Goal: Task Accomplishment & Management: Complete application form

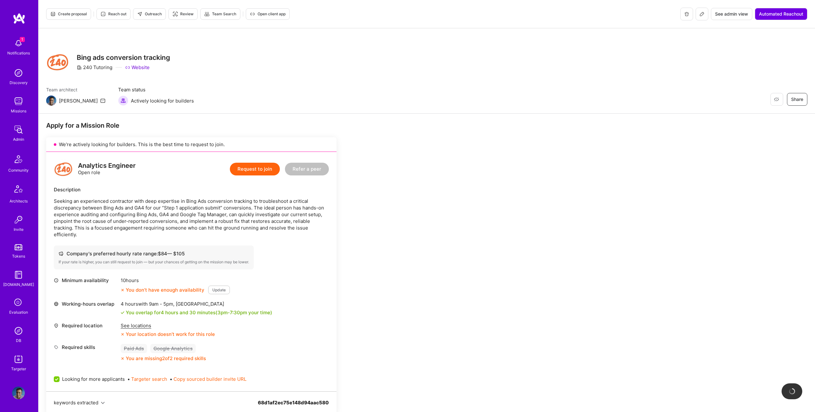
scroll to position [154, 0]
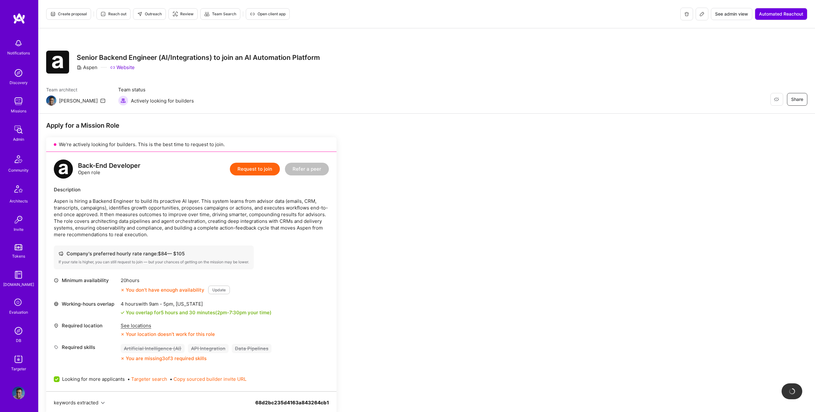
scroll to position [155, 0]
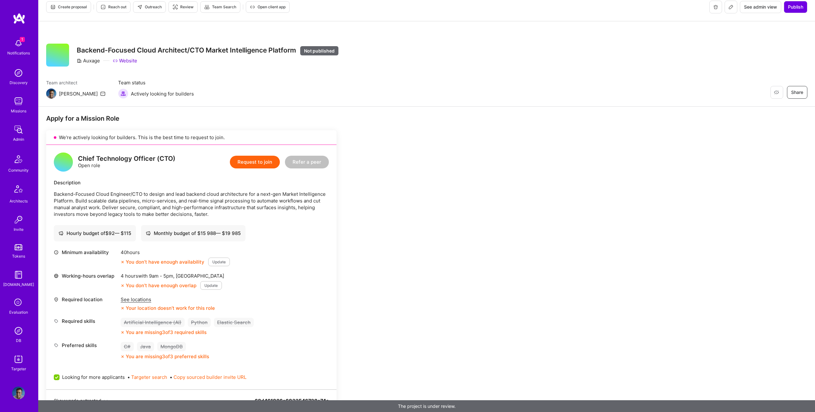
scroll to position [8, 0]
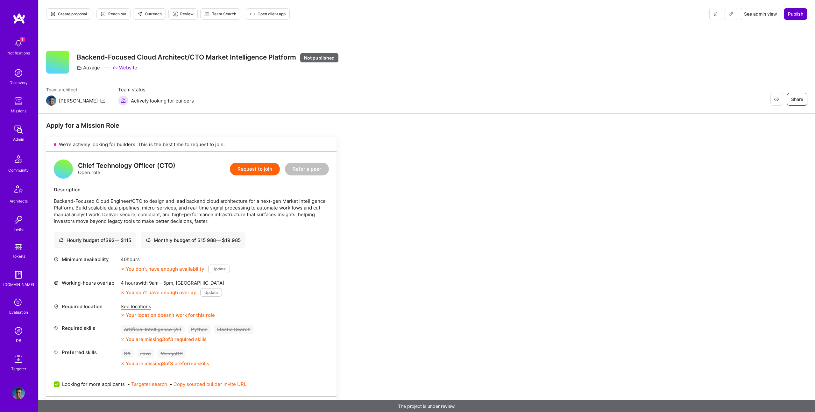
drag, startPoint x: 798, startPoint y: 23, endPoint x: 800, endPoint y: 14, distance: 8.7
click at [799, 22] on div "Create proposal Reach out Outreach Review Team Search Open client app See admin…" at bounding box center [427, 14] width 776 height 28
click at [800, 14] on span "Publish" at bounding box center [795, 14] width 15 height 6
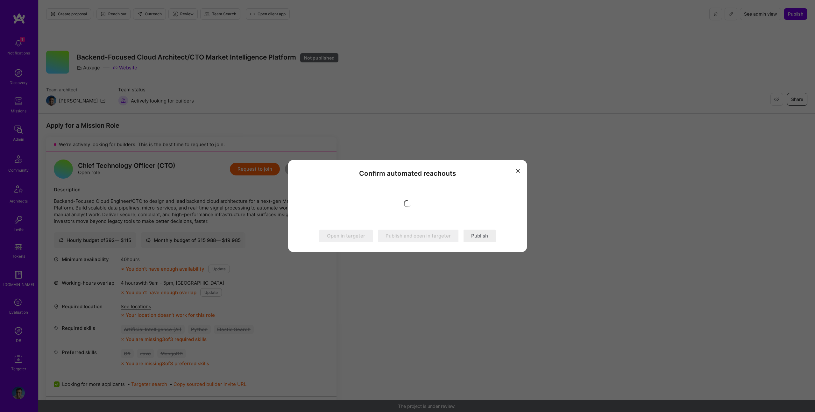
click at [470, 237] on button "Publish" at bounding box center [480, 236] width 32 height 13
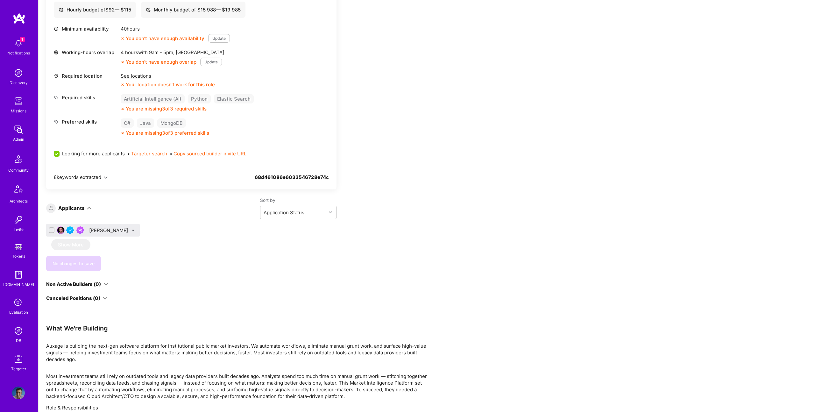
scroll to position [233, 0]
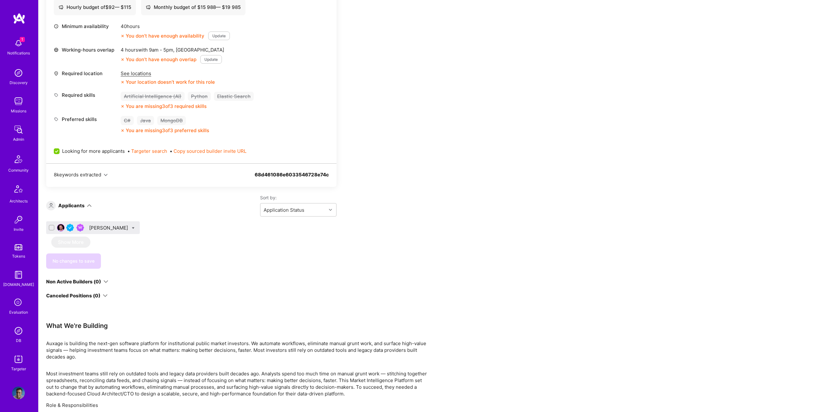
click at [105, 226] on div "[PERSON_NAME]" at bounding box center [109, 227] width 40 height 7
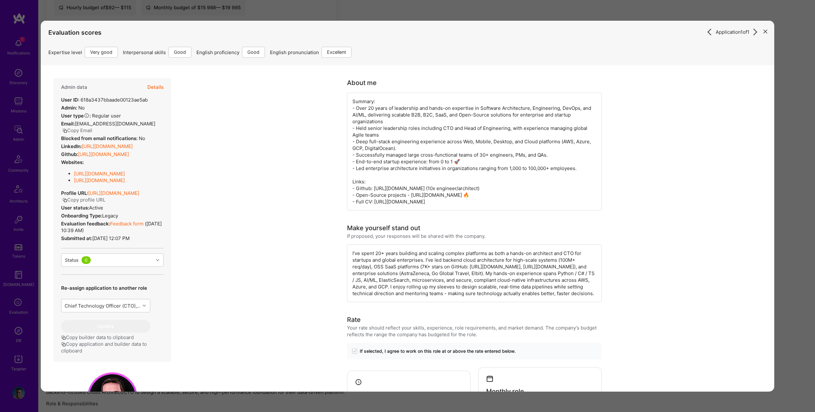
click at [270, 10] on div "Application 1 of 1 Evaluation scores Expertise level Very good Interpersonal sk…" at bounding box center [407, 206] width 815 height 412
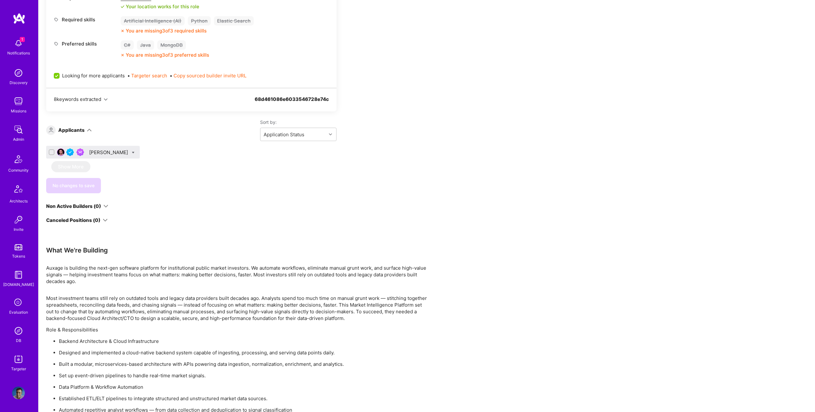
scroll to position [287, 0]
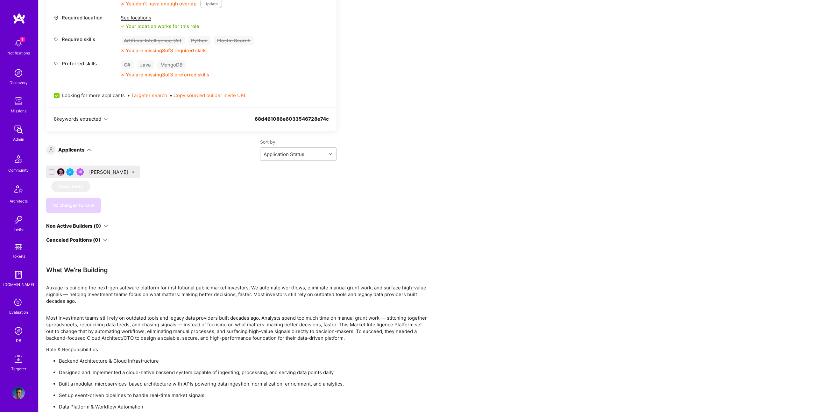
click at [106, 172] on div "[PERSON_NAME]" at bounding box center [109, 172] width 40 height 7
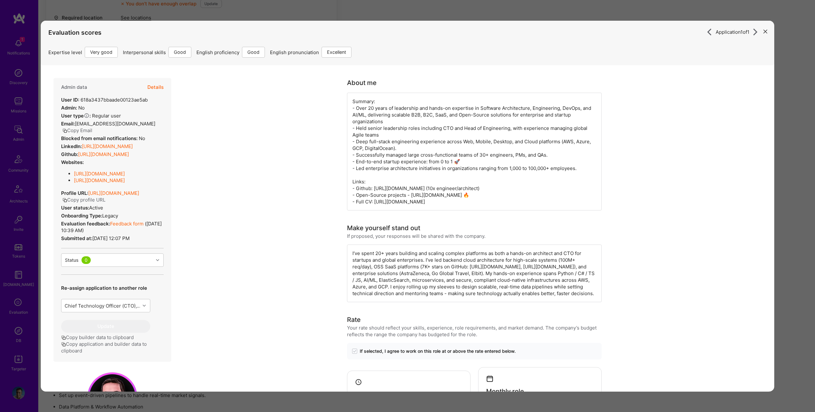
click at [146, 81] on div "Admin data Details" at bounding box center [112, 87] width 103 height 18
click at [160, 87] on button "Details" at bounding box center [155, 87] width 16 height 18
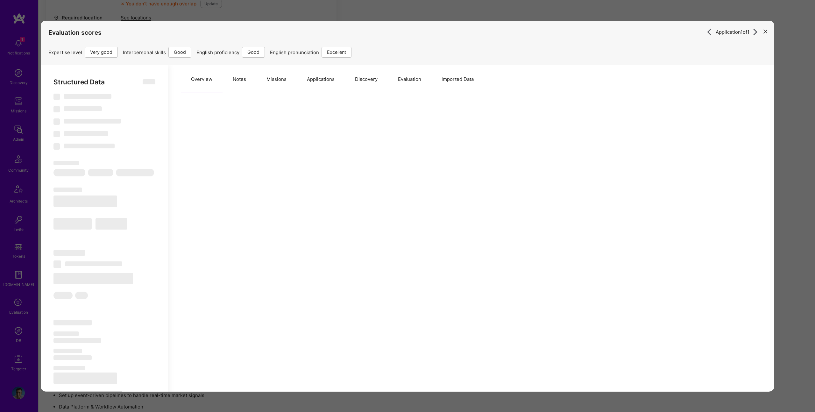
click at [287, 73] on button "Missions" at bounding box center [276, 79] width 40 height 28
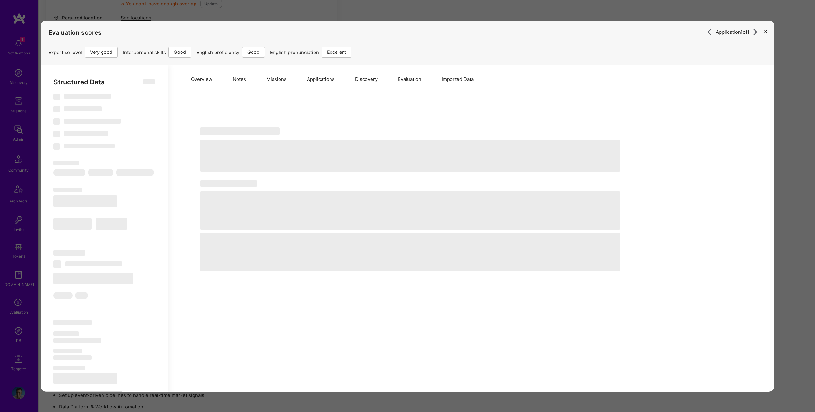
select select "Right Now"
select select "5"
select select "4"
select select "6"
select select "7"
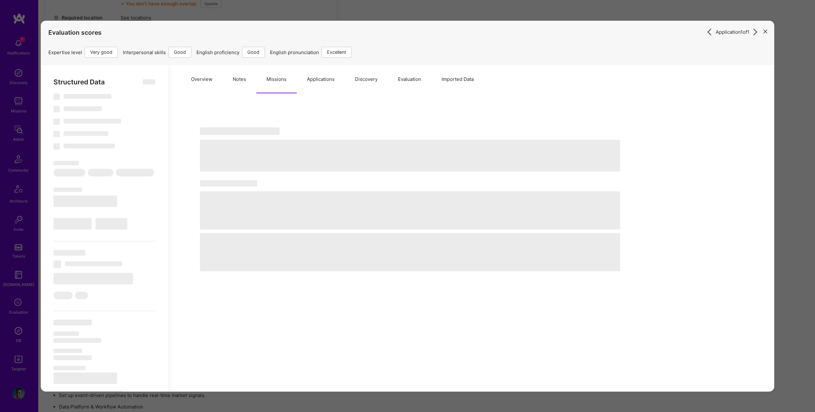
select select "ES"
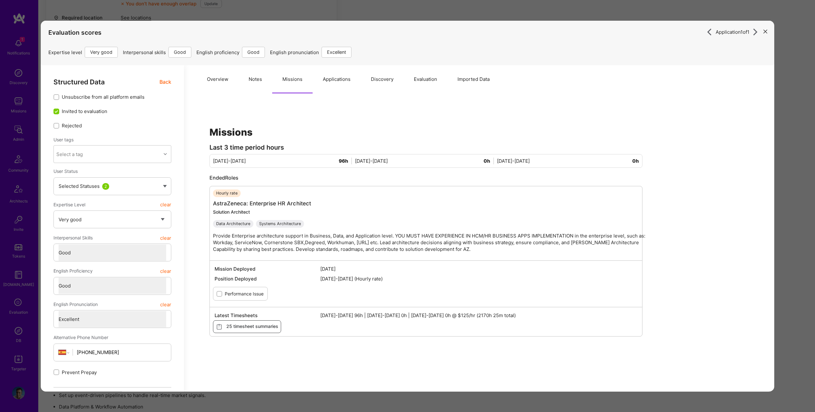
drag, startPoint x: 256, startPoint y: 79, endPoint x: 259, endPoint y: 82, distance: 4.3
click at [256, 78] on button "Notes" at bounding box center [255, 79] width 34 height 28
type textarea "x"
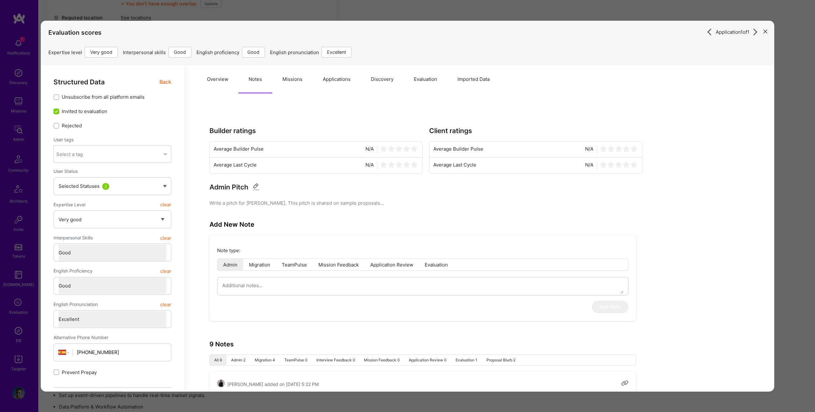
click at [273, 7] on div "Application 1 of 1 Evaluation scores Expertise level Very good Interpersonal sk…" at bounding box center [407, 206] width 815 height 412
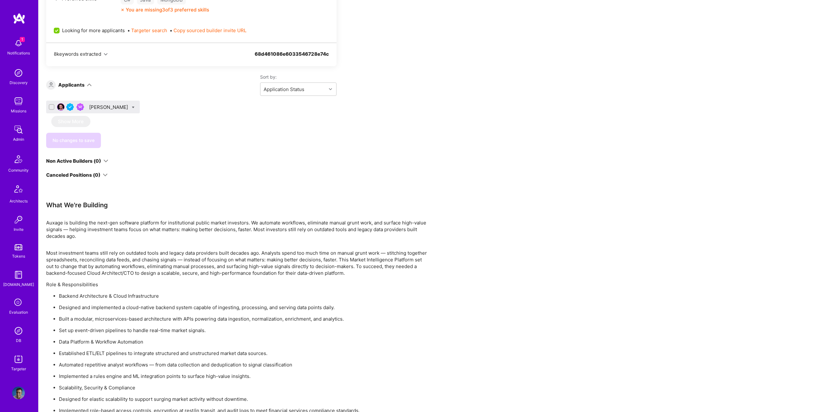
scroll to position [350, 0]
click at [111, 110] on div "[PERSON_NAME]" at bounding box center [109, 109] width 40 height 7
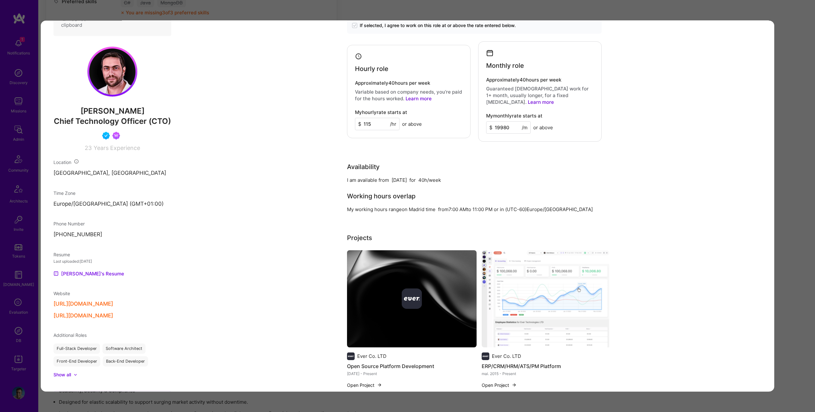
scroll to position [347, 0]
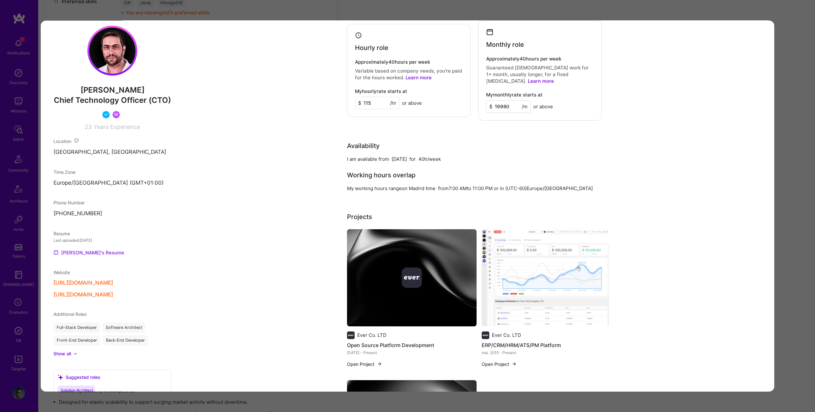
click at [89, 251] on link "[PERSON_NAME]'s Resume" at bounding box center [88, 253] width 71 height 8
click at [259, 17] on div "Application 1 of 1 Evaluation scores Expertise level Very good Interpersonal sk…" at bounding box center [407, 206] width 815 height 412
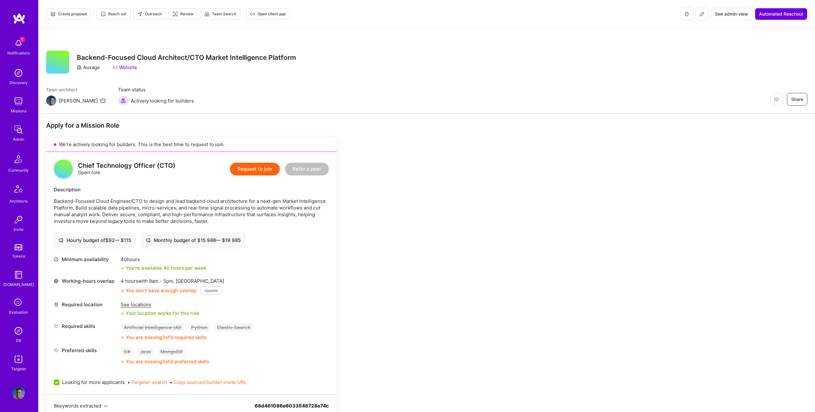
click at [83, 17] on span "Create proposal" at bounding box center [68, 14] width 37 height 6
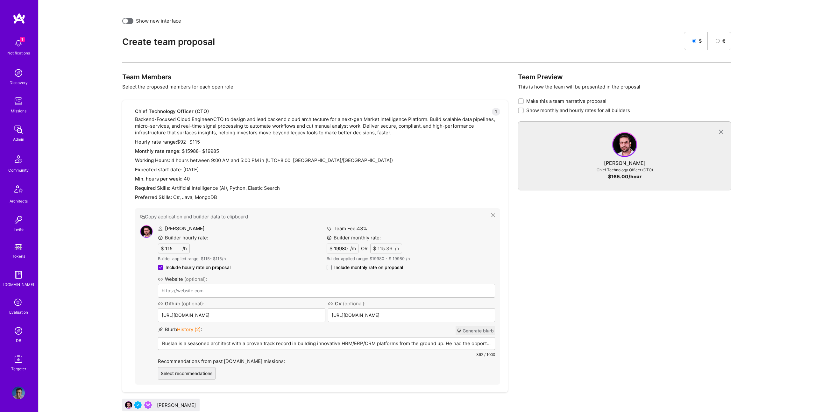
scroll to position [143, 0]
click at [353, 265] on span "Include monthly rate on proposal" at bounding box center [368, 266] width 69 height 6
click at [0, 0] on input "Include monthly rate on proposal" at bounding box center [0, 0] width 0 height 0
checkbox input "true"
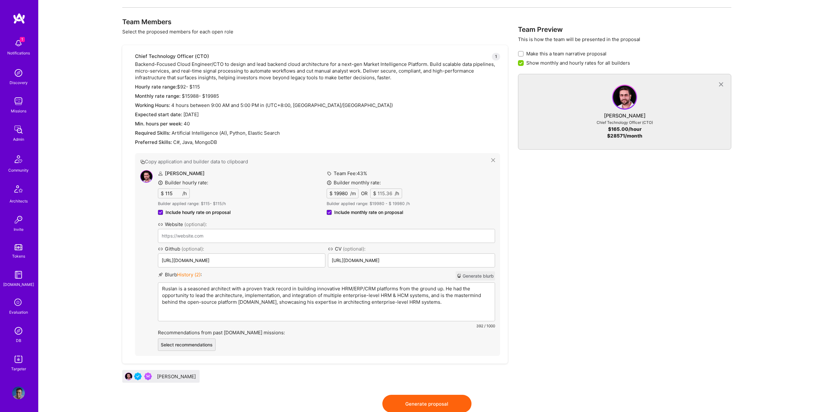
click at [273, 284] on div "Ruslan is a seasoned architect with a proven track record in building innovativ…" at bounding box center [326, 302] width 337 height 38
click at [272, 290] on p "Ruslan is a seasoned architect with a proven track record in building innovativ…" at bounding box center [326, 295] width 329 height 20
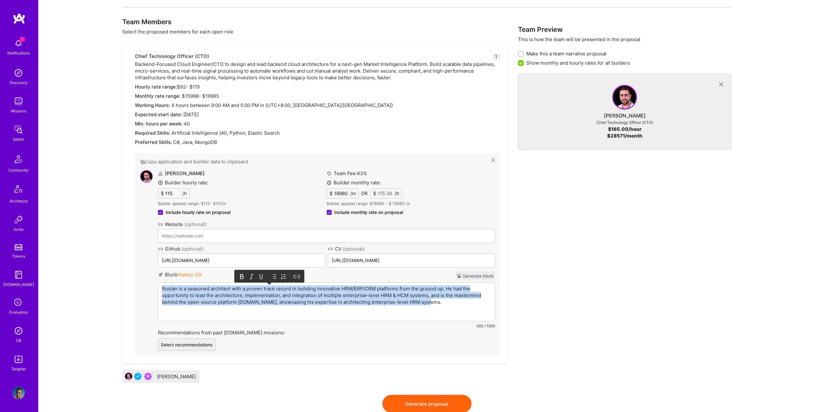
click at [272, 290] on p "Ruslan is a seasoned architect with a proven track record in building innovativ…" at bounding box center [326, 295] width 329 height 20
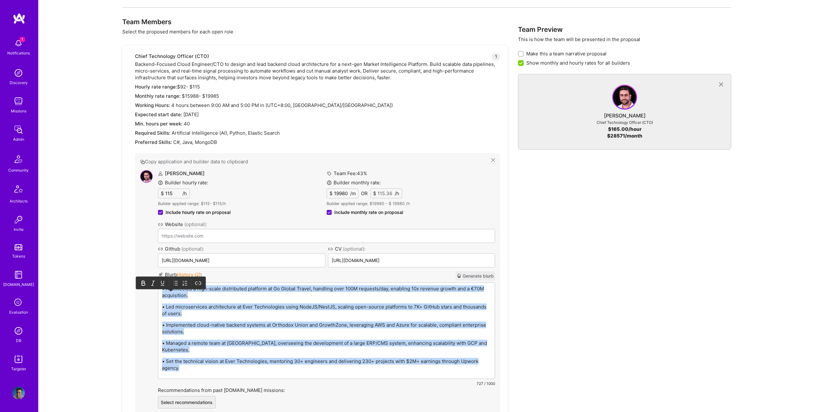
drag, startPoint x: 178, startPoint y: 274, endPoint x: 174, endPoint y: 286, distance: 12.6
click at [178, 280] on icon at bounding box center [176, 283] width 6 height 6
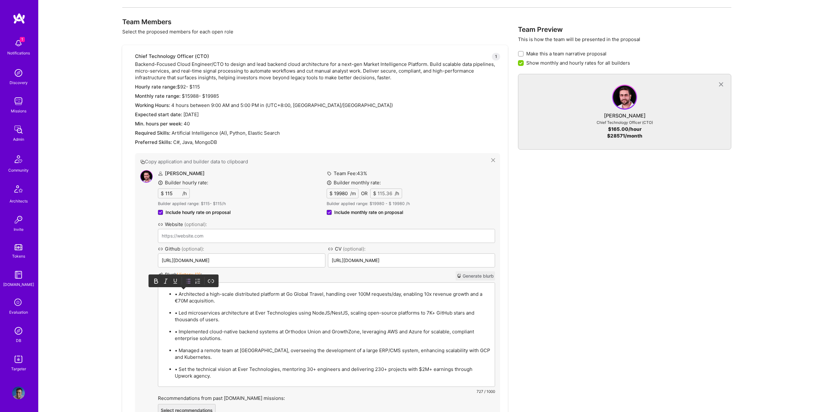
click at [180, 294] on p "• Architected a high-scale distributed platform at Go Global Travel, handling o…" at bounding box center [333, 297] width 316 height 13
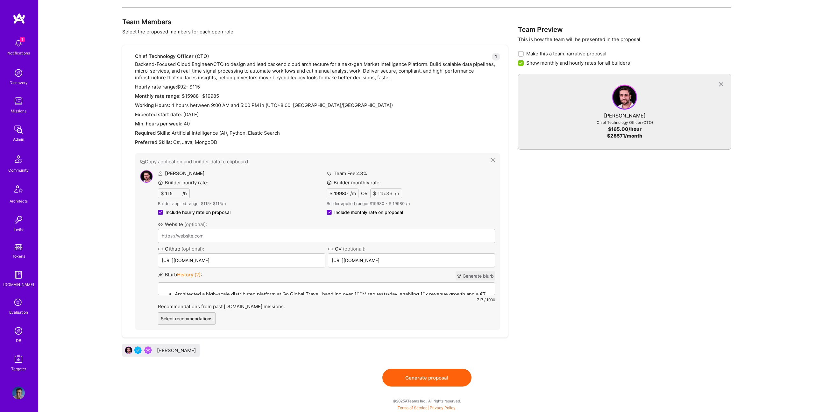
drag, startPoint x: 451, startPoint y: 383, endPoint x: 447, endPoint y: 383, distance: 3.5
click at [447, 383] on button "Generate proposal" at bounding box center [426, 378] width 89 height 18
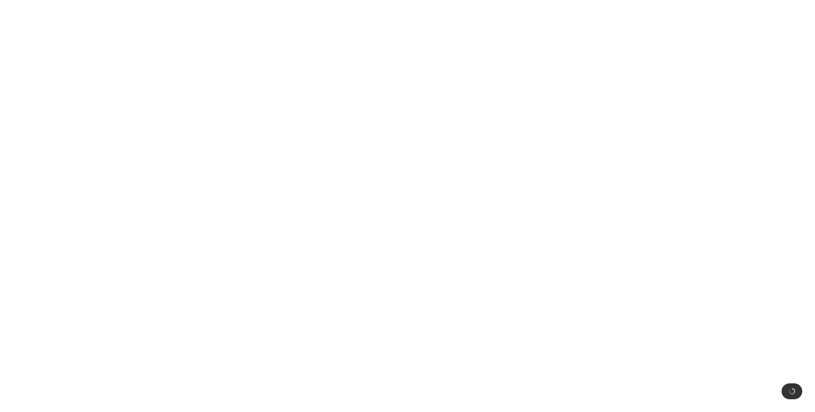
scroll to position [0, 0]
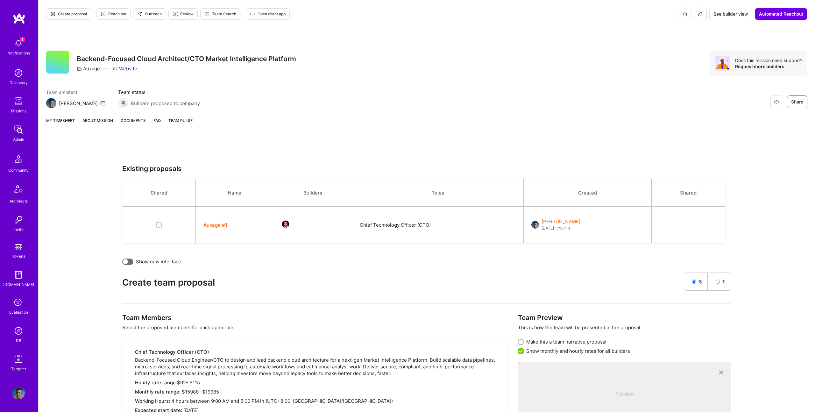
click at [107, 114] on div "My timesheet About Mission Documents FAQ Team Pulse" at bounding box center [427, 120] width 776 height 17
click at [103, 119] on link "About Mission" at bounding box center [97, 123] width 31 height 12
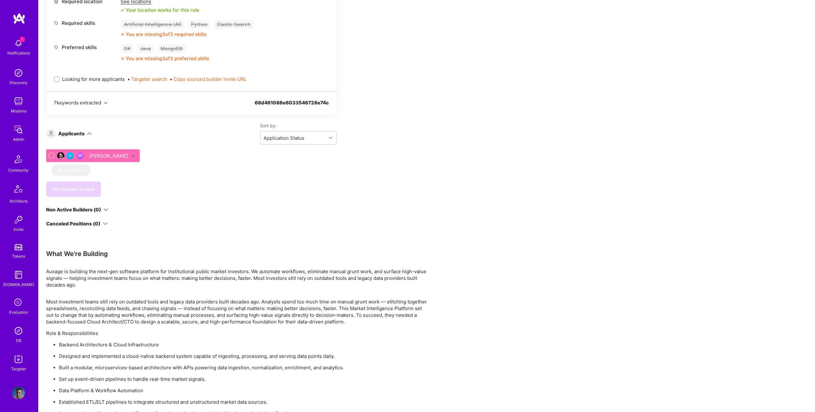
scroll to position [326, 0]
click at [82, 80] on span "Looking for more applicants" at bounding box center [93, 80] width 63 height 7
click at [60, 80] on input "Looking for more applicants" at bounding box center [57, 80] width 4 height 4
checkbox input "true"
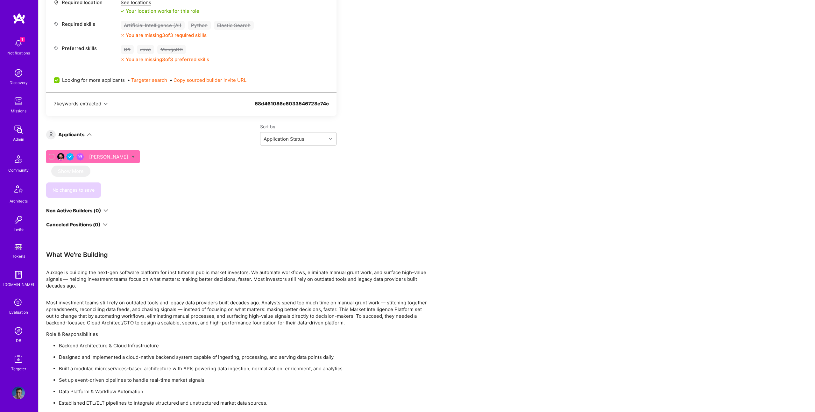
scroll to position [0, 0]
